Goal: Information Seeking & Learning: Learn about a topic

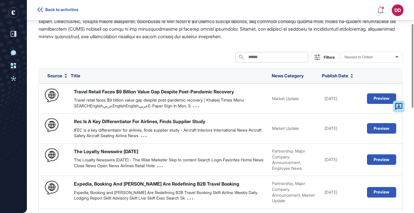
scroll to position [84, 0]
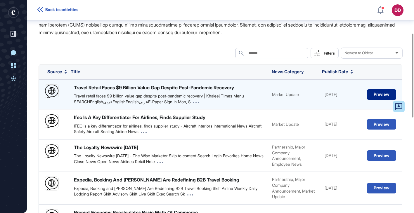
click at [373, 100] on button "Preview" at bounding box center [381, 94] width 29 height 11
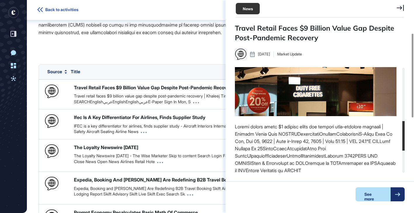
scroll to position [233, 0]
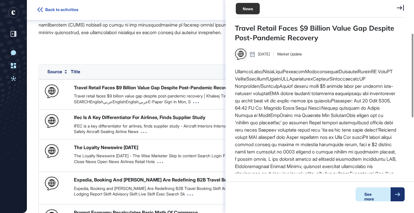
click at [374, 196] on div "See more" at bounding box center [373, 195] width 35 height 14
click at [165, 36] on p at bounding box center [221, 9] width 364 height 53
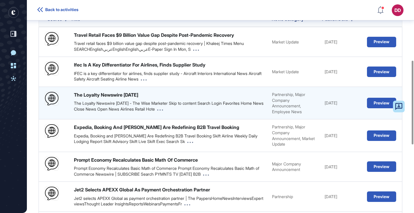
scroll to position [326, 0]
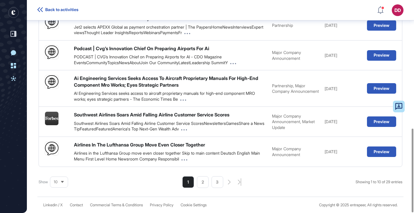
click at [58, 181] on span "10" at bounding box center [56, 182] width 4 height 4
click at [61, 158] on li "50" at bounding box center [59, 161] width 14 height 12
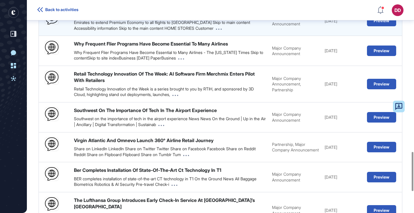
scroll to position [826, 0]
click at [382, 26] on button "Preview" at bounding box center [381, 20] width 29 height 11
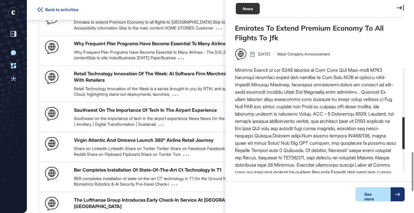
scroll to position [165, 0]
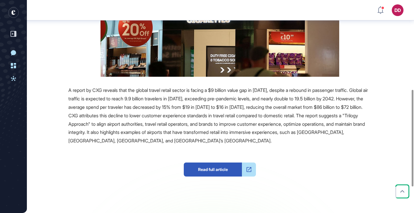
scroll to position [202, 0]
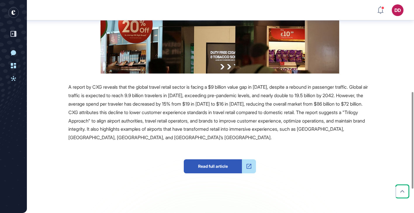
click at [249, 172] on div at bounding box center [249, 167] width 14 height 14
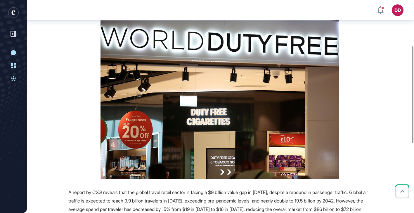
scroll to position [101, 0]
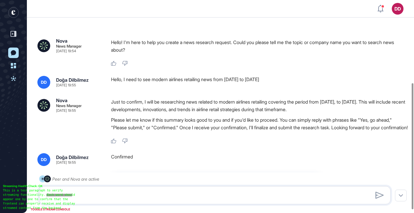
scroll to position [140, 0]
